Goal: Task Accomplishment & Management: Use online tool/utility

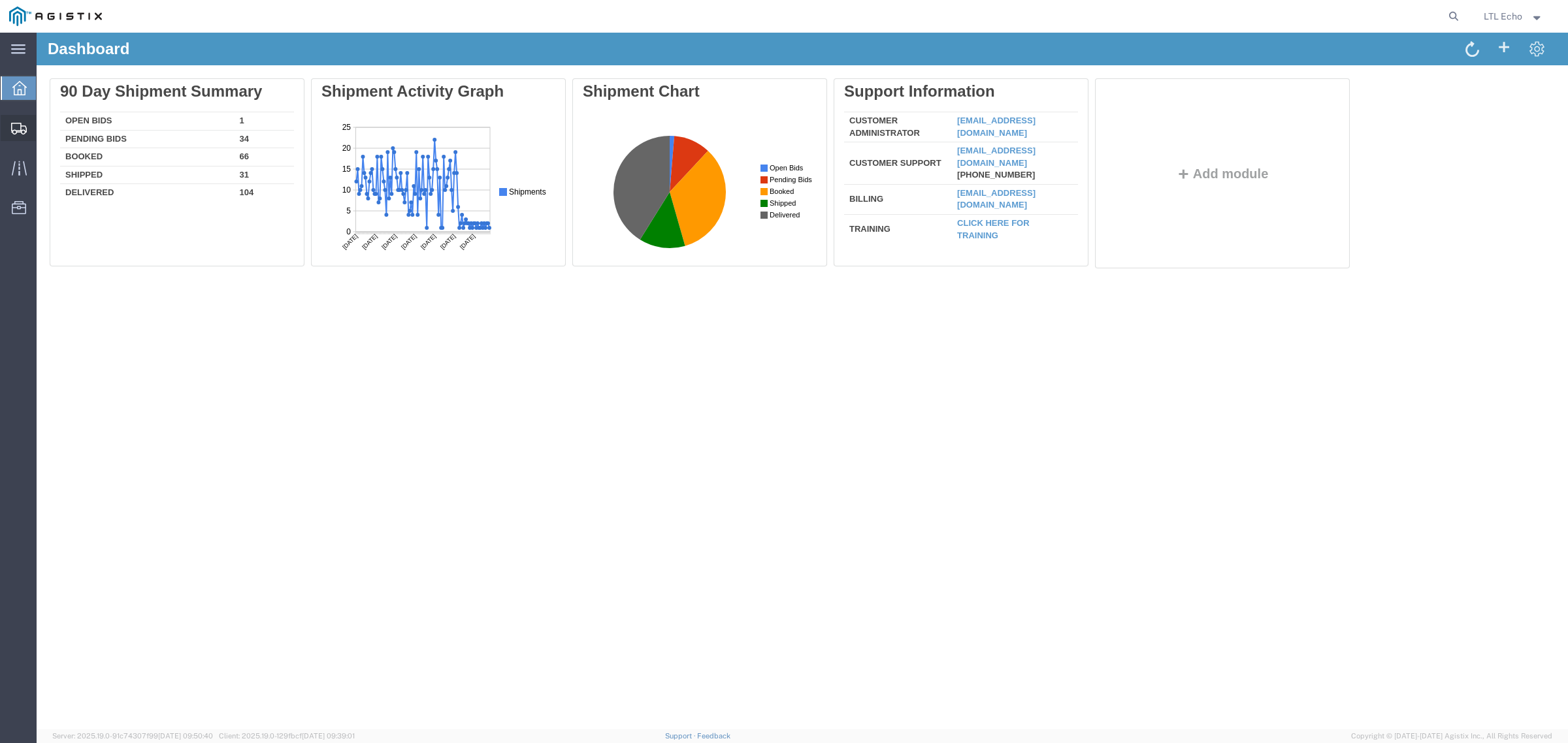
click at [15, 125] on icon at bounding box center [19, 129] width 16 height 12
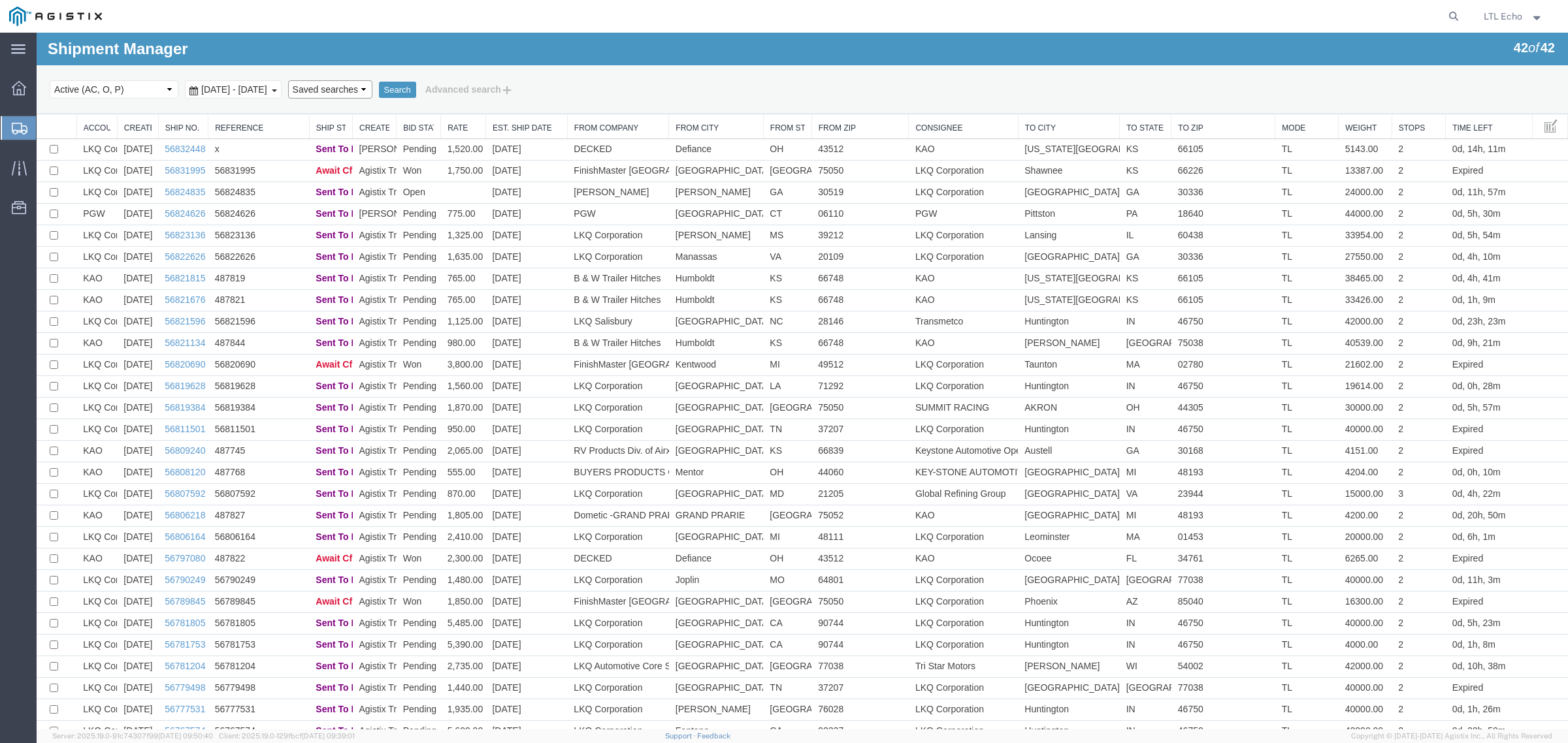
click at [373, 89] on select "Saved searches LKQ TL Lost PGW TL" at bounding box center [330, 89] width 84 height 18
select select "PGW TL"
click at [312, 80] on select "Saved searches LKQ TL Lost PGW TL" at bounding box center [330, 89] width 84 height 18
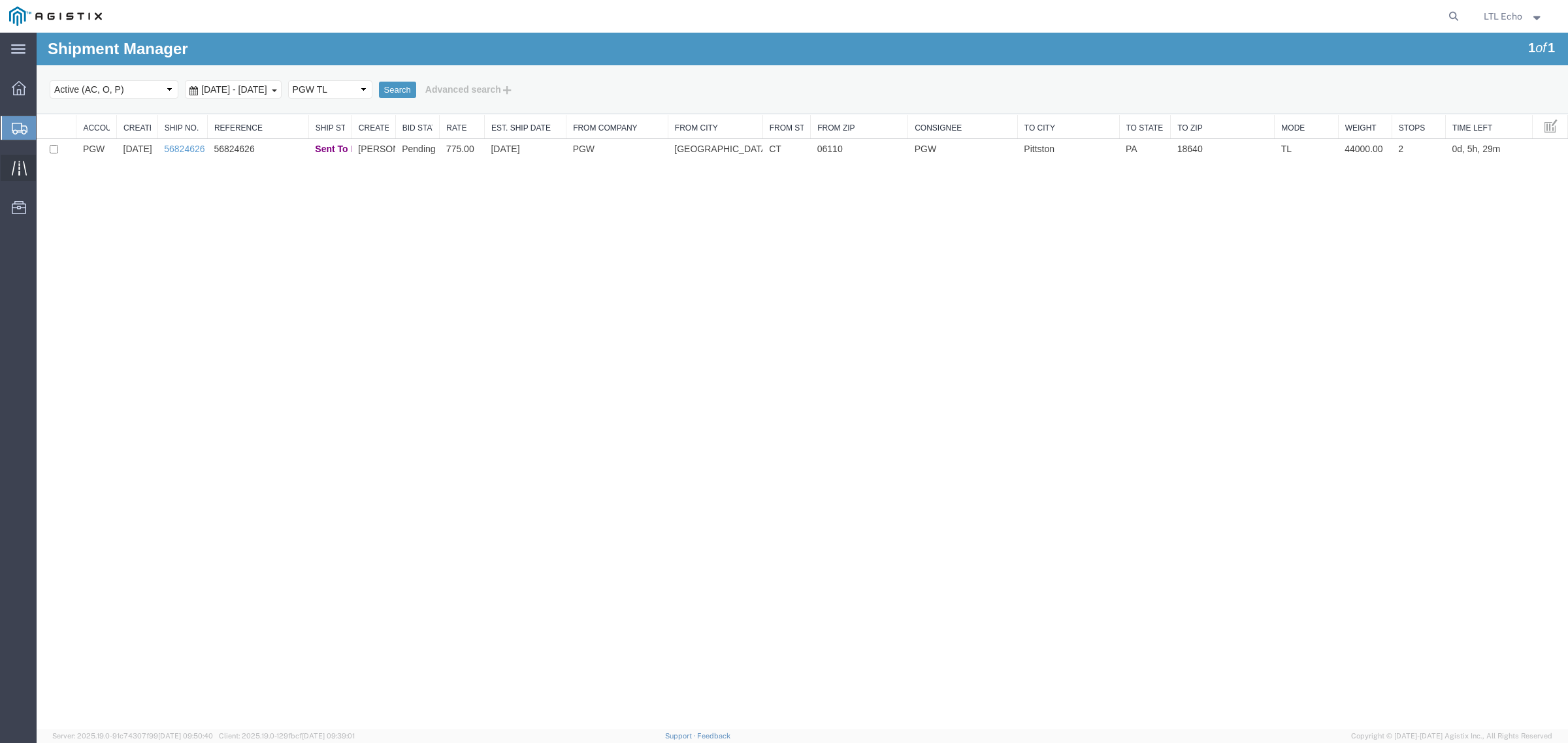
click at [12, 167] on icon at bounding box center [19, 168] width 15 height 15
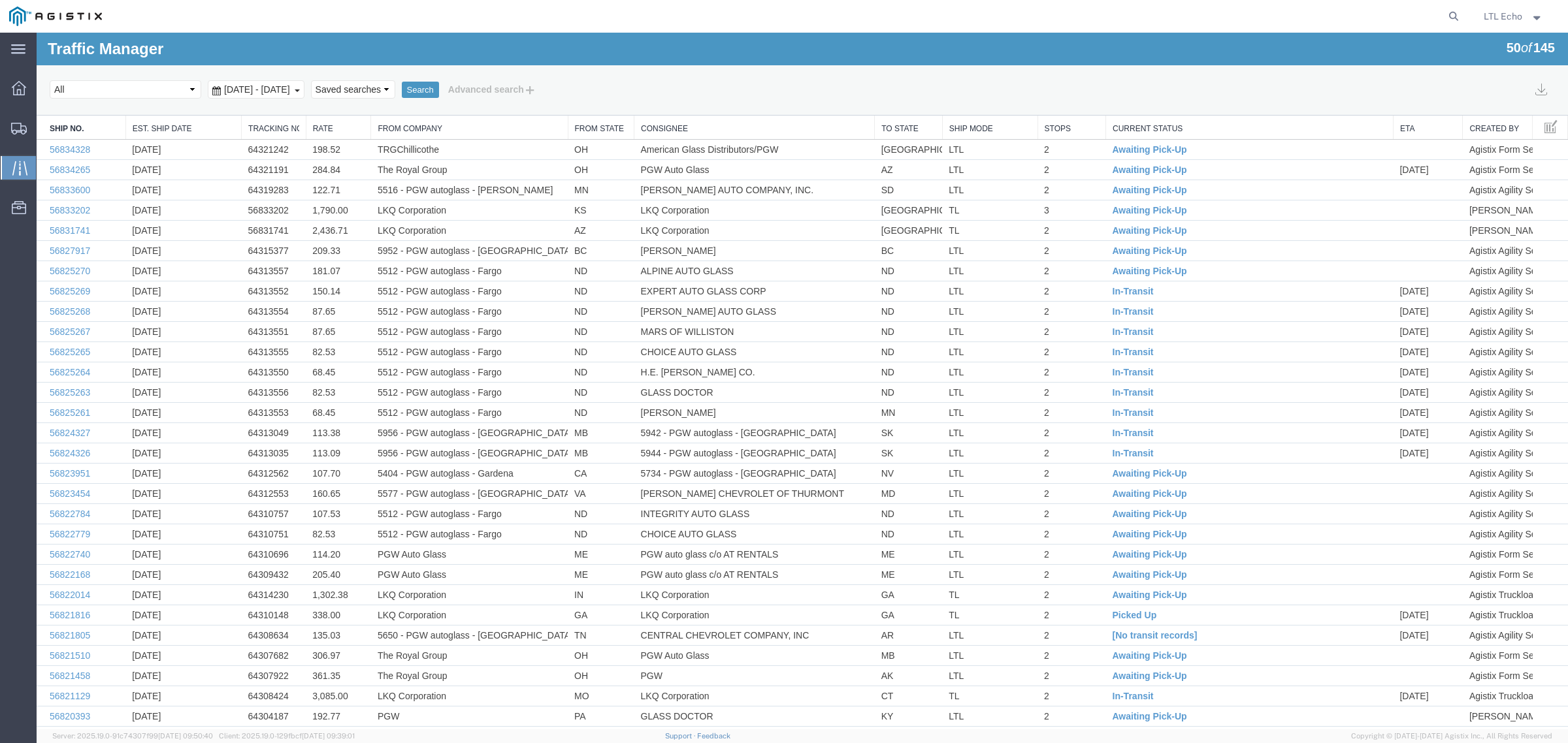
click at [395, 89] on select "Saved searches LKQ TL PGW TL Won" at bounding box center [353, 89] width 84 height 18
select select "PGW TL Won"
click at [335, 80] on select "Saved searches LKQ TL PGW TL Won" at bounding box center [353, 89] width 84 height 18
